Goal: Check status

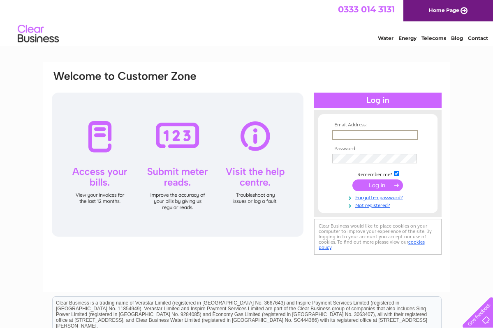
type input "[EMAIL_ADDRESS][DOMAIN_NAME]"
click at [378, 184] on input "submit" at bounding box center [378, 185] width 51 height 12
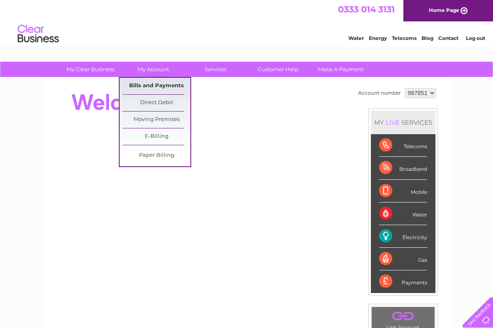
click at [150, 88] on link "Bills and Payments" at bounding box center [157, 86] width 68 height 16
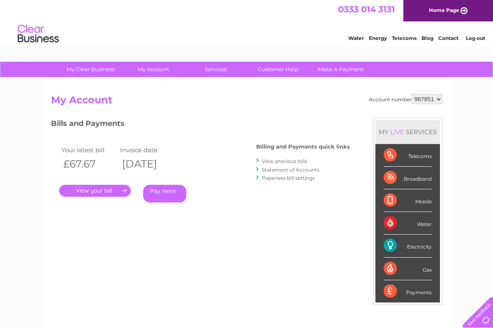
click at [112, 189] on link "." at bounding box center [95, 191] width 72 height 12
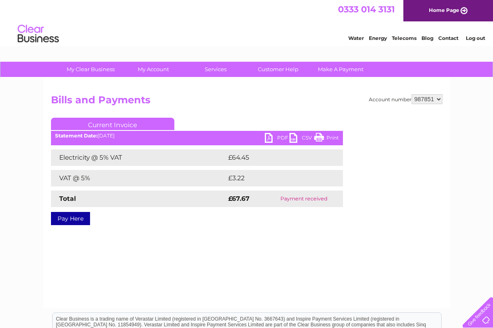
click at [280, 135] on link "PDF" at bounding box center [277, 139] width 25 height 12
